Goal: Task Accomplishment & Management: Use online tool/utility

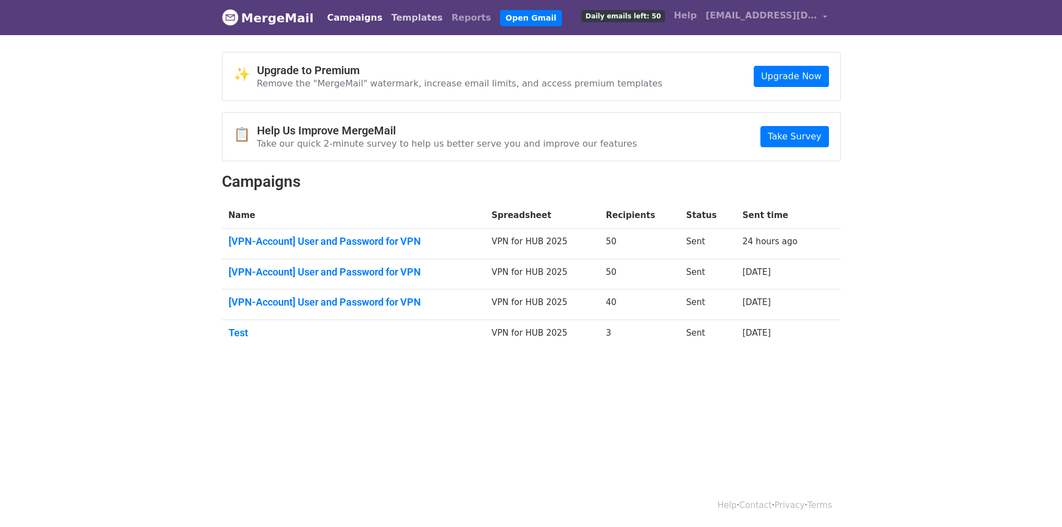
click at [387, 20] on link "Templates" at bounding box center [417, 18] width 60 height 22
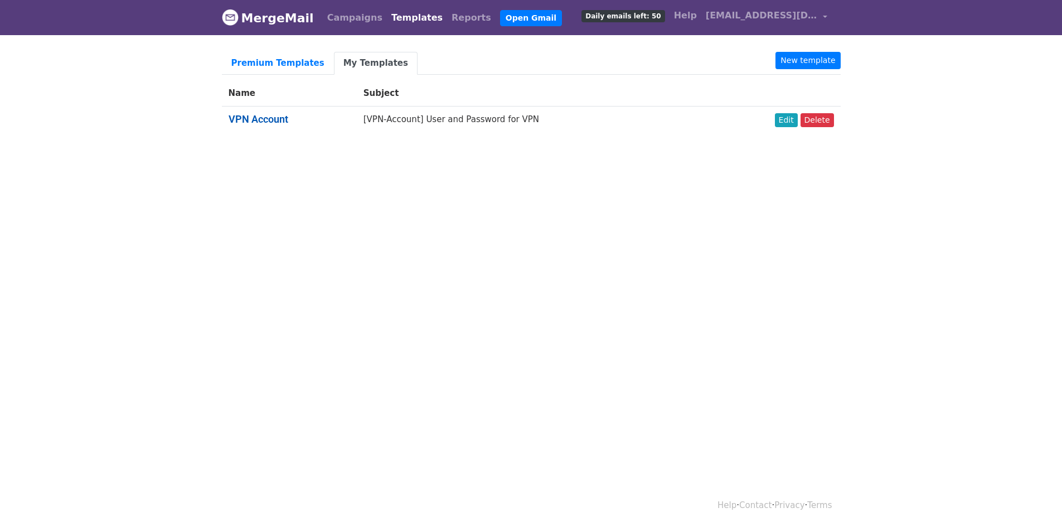
click at [278, 117] on link "VPN Account" at bounding box center [259, 119] width 60 height 12
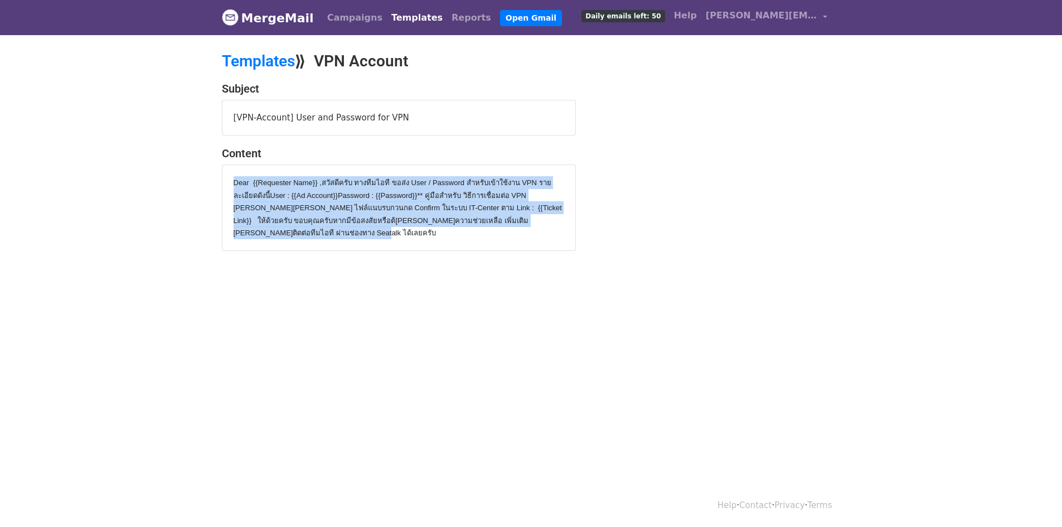
drag, startPoint x: 236, startPoint y: 181, endPoint x: 402, endPoint y: 228, distance: 172.7
click at [402, 228] on div "Dear {{Requester Name}} , สวัสดีครับ ทางทีมไอที ขอส่ง User / Password สำหรับเข้…" at bounding box center [399, 207] width 331 height 63
copy div "Dear {{Requester Name}} , สวัสดีครับ ทางทีมไอที ขอส่ง User / Password สำหรับเข้…"
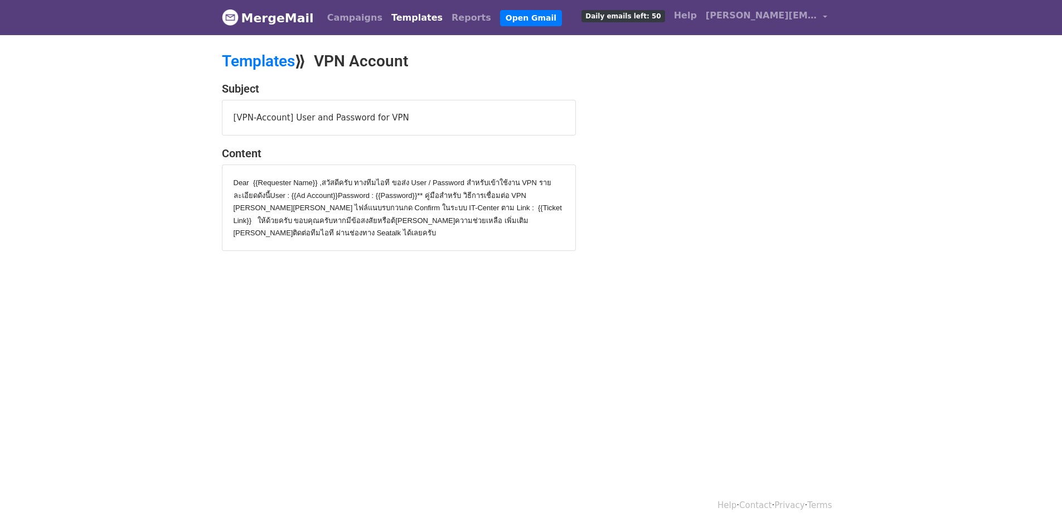
click at [296, 120] on div "[VPN-Account] User and Password for VPN" at bounding box center [399, 117] width 353 height 35
copy div "[VPN-Account] User and Password for VPN"
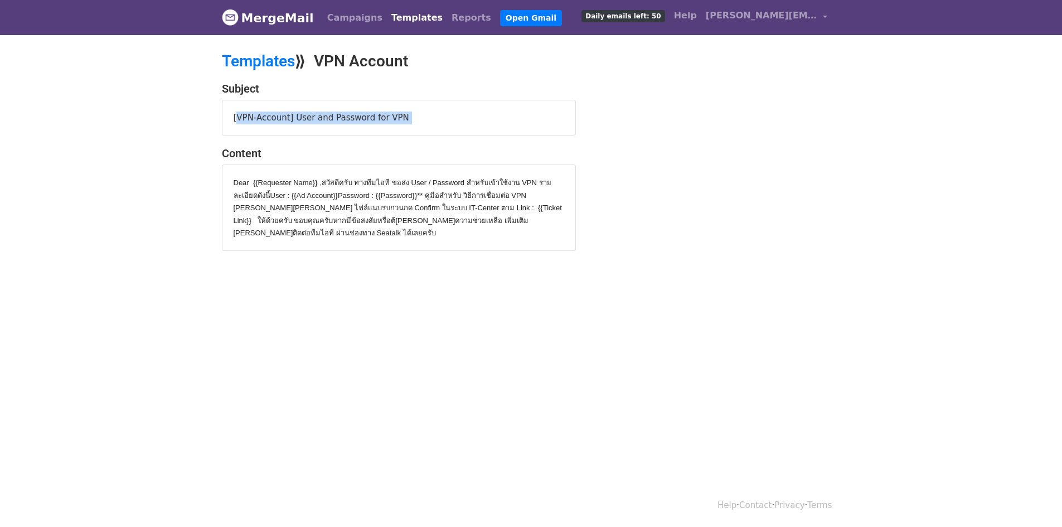
copy div "[VPN-Account] User and Password for VPN"
click at [345, 17] on link "Campaigns" at bounding box center [355, 18] width 64 height 22
